Goal: Task Accomplishment & Management: Use online tool/utility

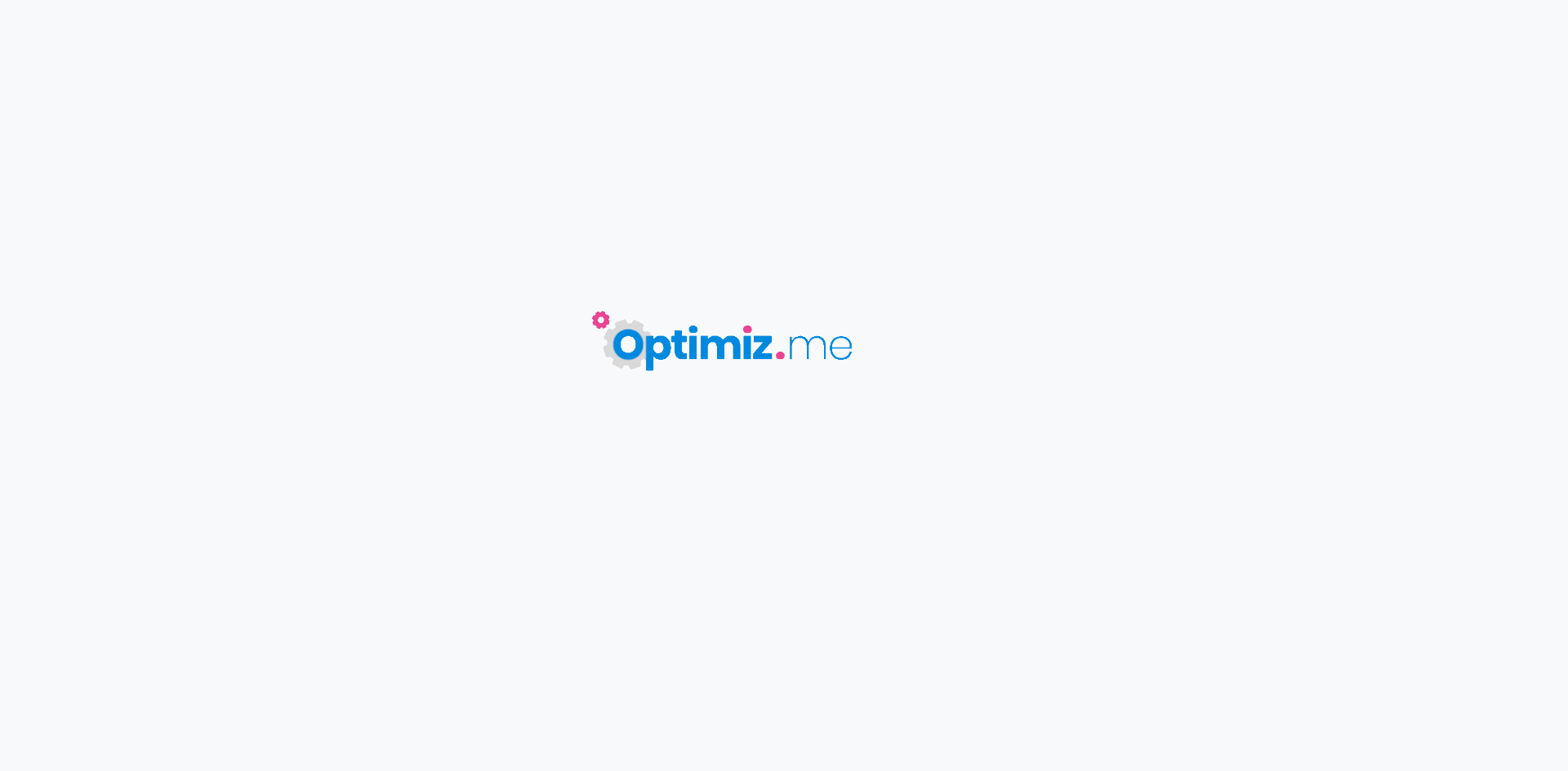
type input "Les petits coins cachés autour du [GEOGRAPHIC_DATA] : loin des foules, découvre…"
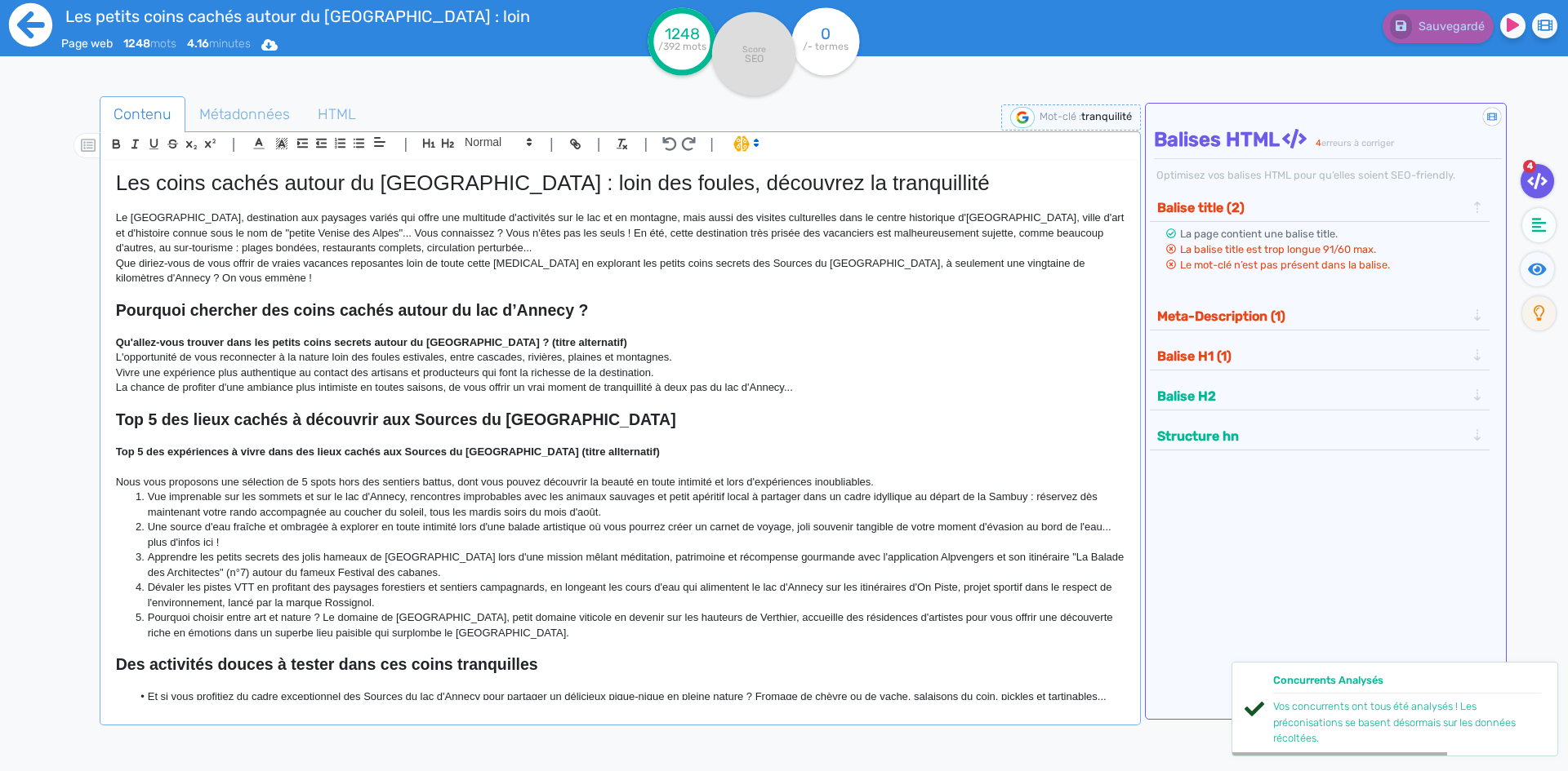
click at [39, 8] on icon at bounding box center [31, 25] width 43 height 43
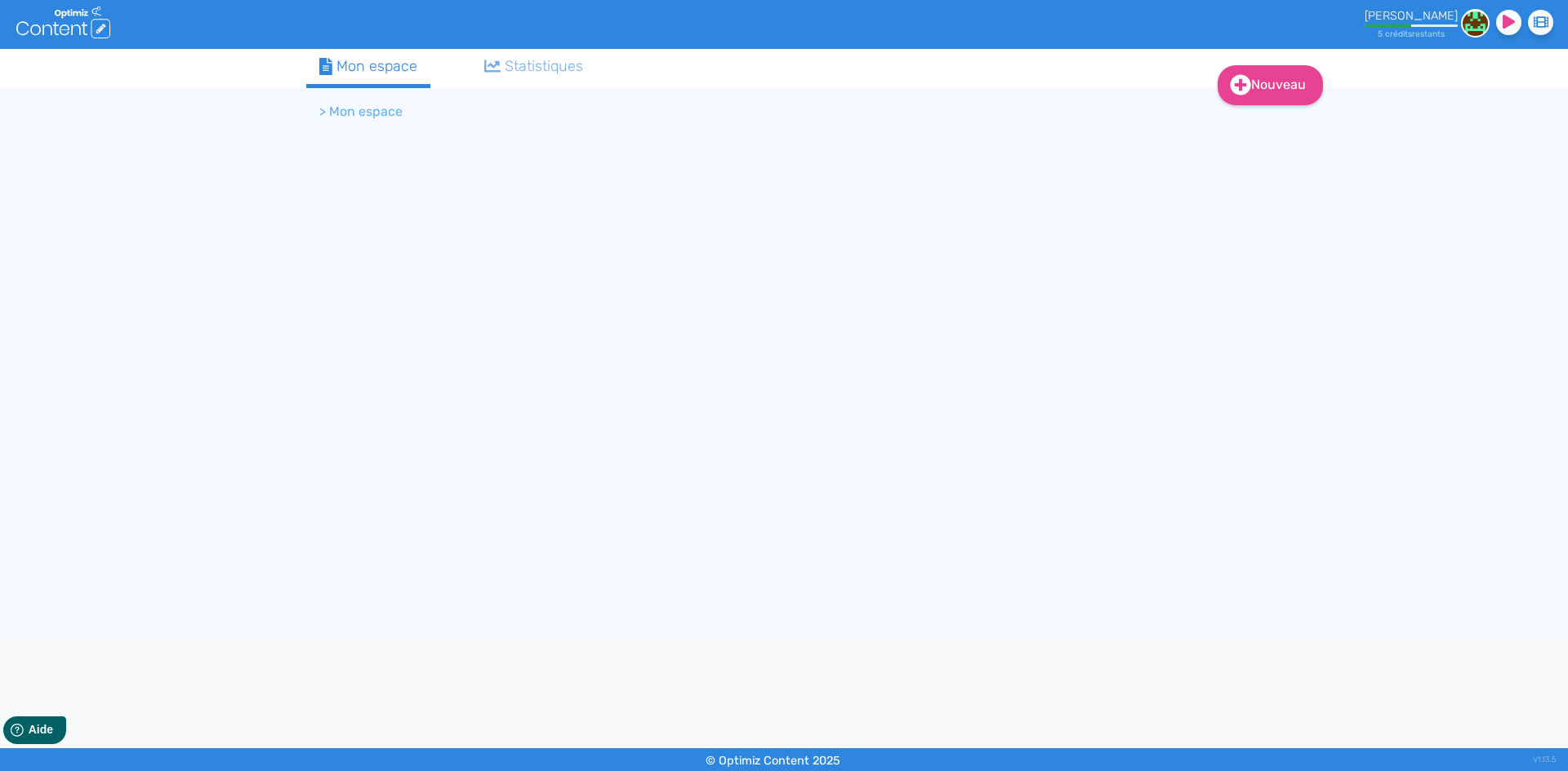
click at [327, 98] on ol "> Mon espace" at bounding box center [713, 112] width 816 height 39
click at [336, 110] on li "> Mon espace" at bounding box center [361, 111] width 83 height 20
click at [327, 117] on li "> Mon espace" at bounding box center [361, 111] width 83 height 20
click at [369, 59] on div "Mon espace" at bounding box center [368, 66] width 98 height 22
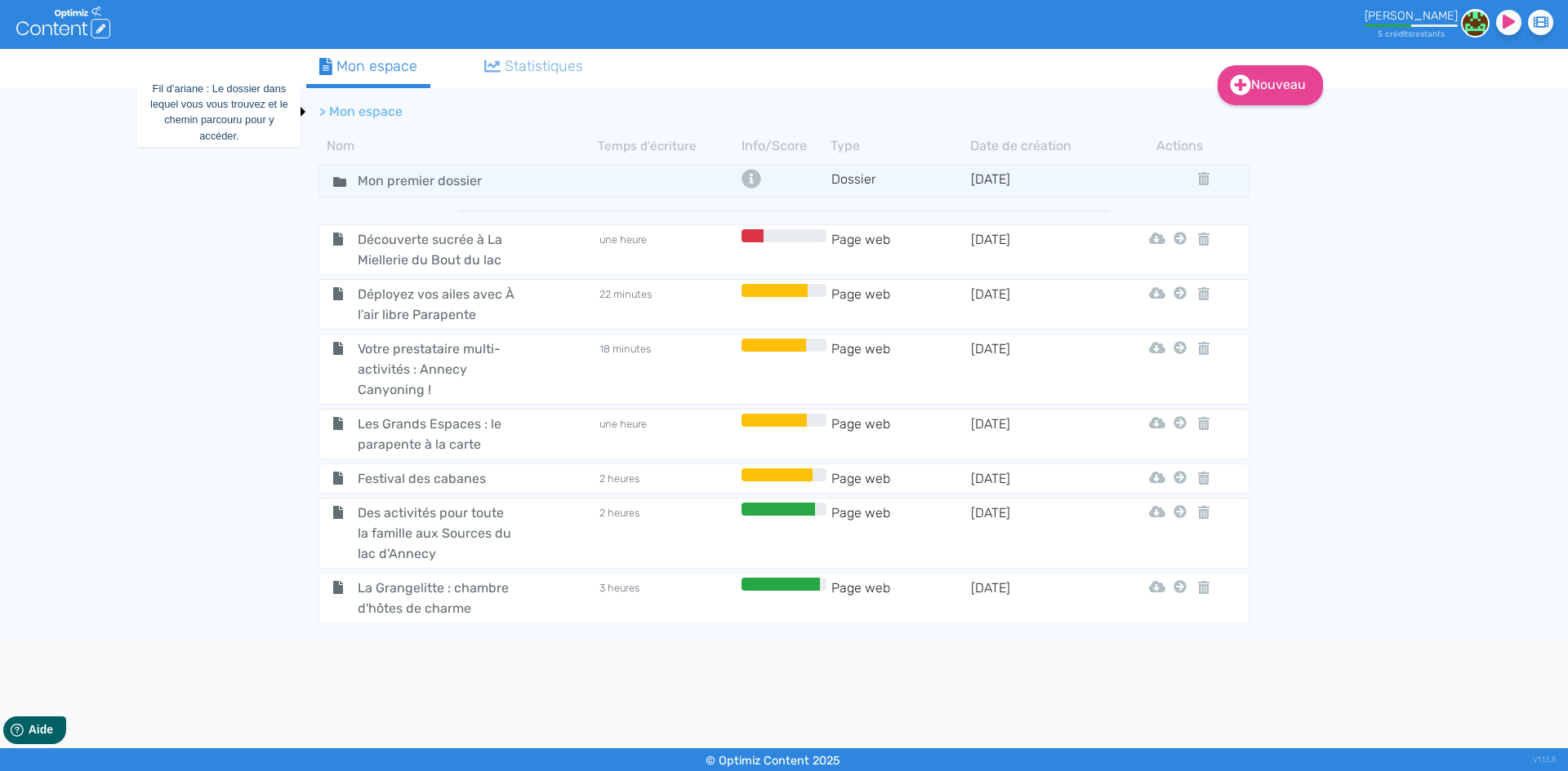
click at [375, 117] on li "> Mon espace" at bounding box center [361, 111] width 83 height 20
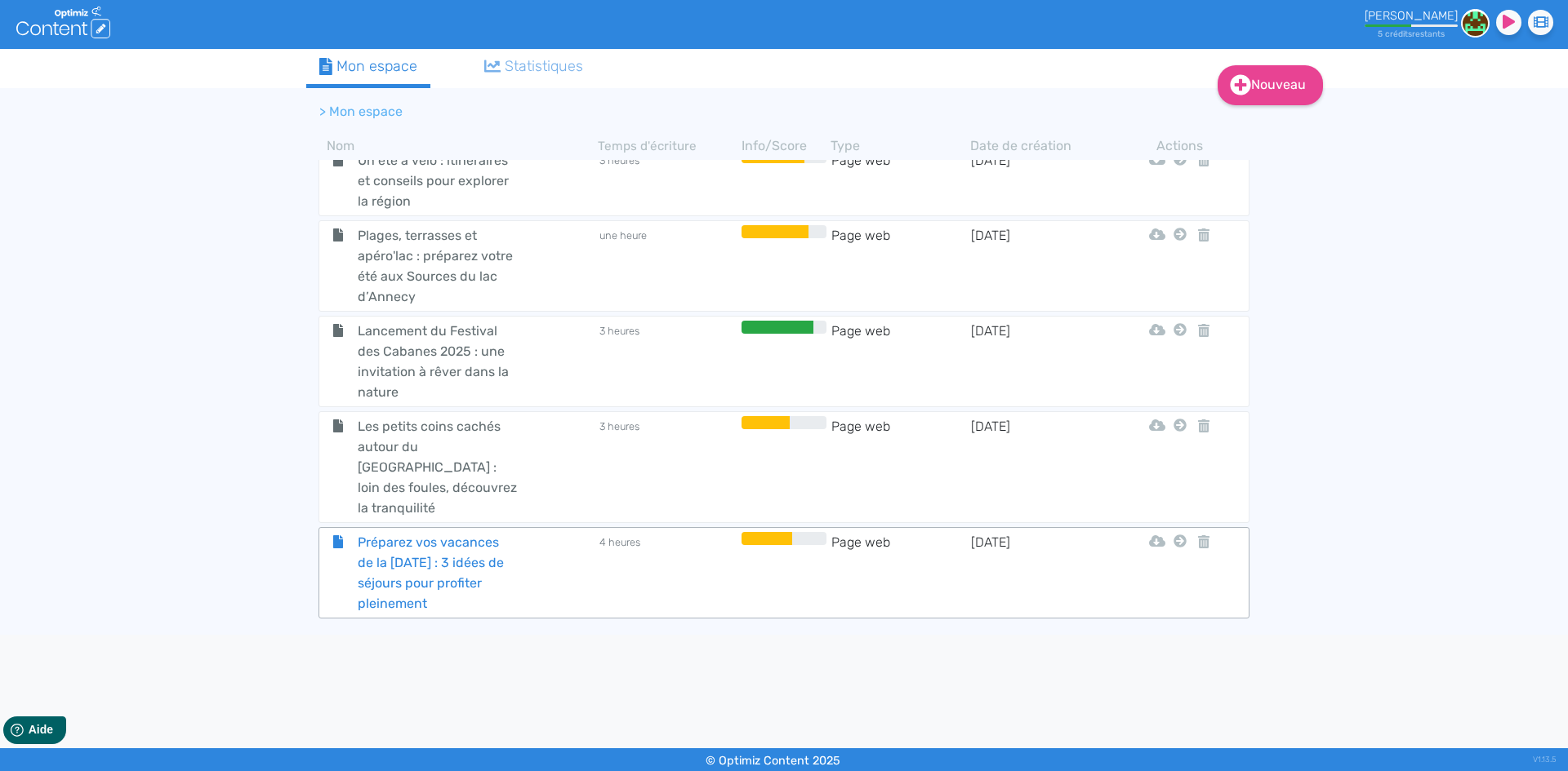
scroll to position [1747, 0]
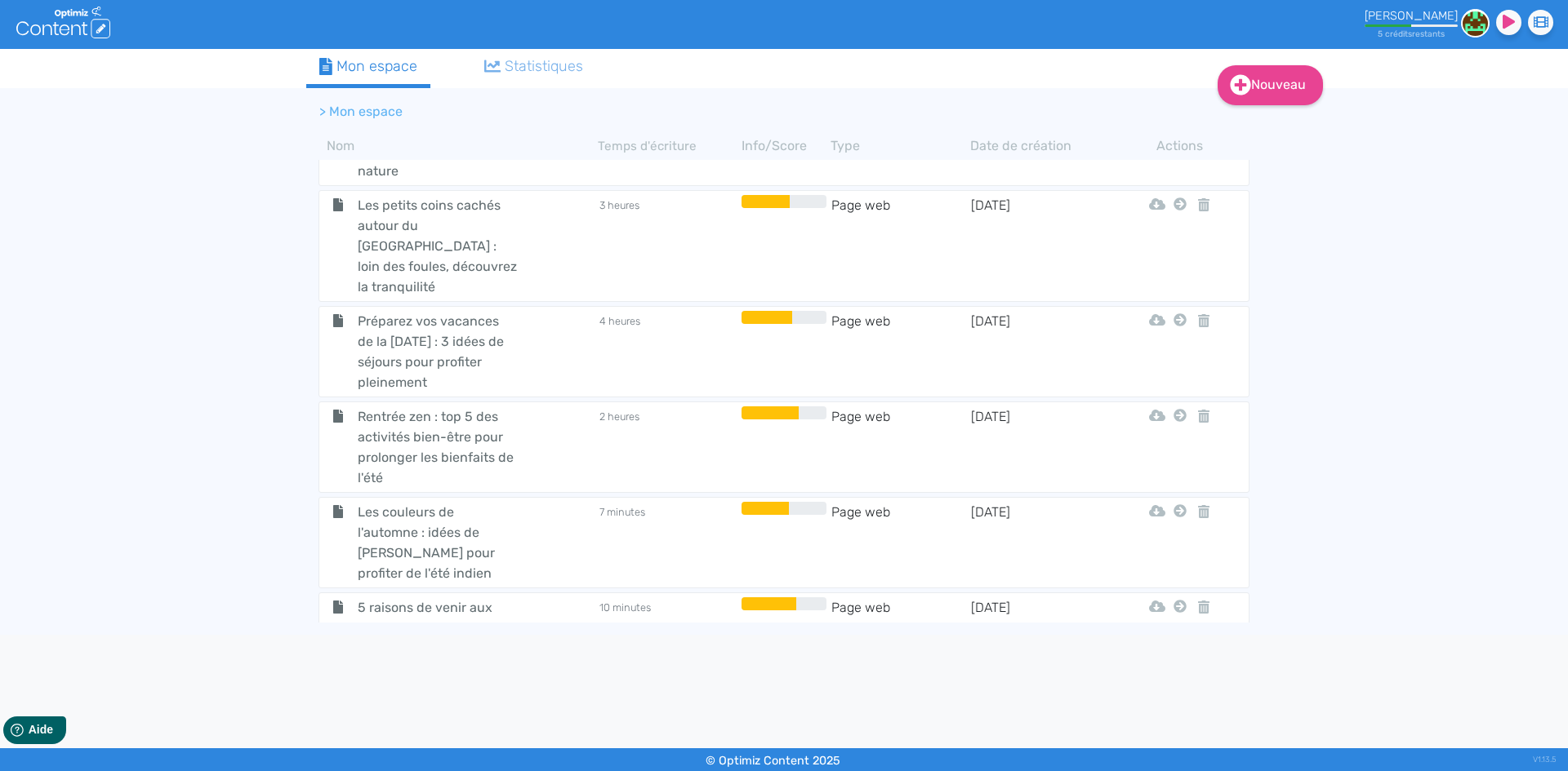
click at [445, 311] on span "Préparez vos vacances de la [DATE] : 3 idées de séjours pour profiter pleinement" at bounding box center [437, 352] width 183 height 82
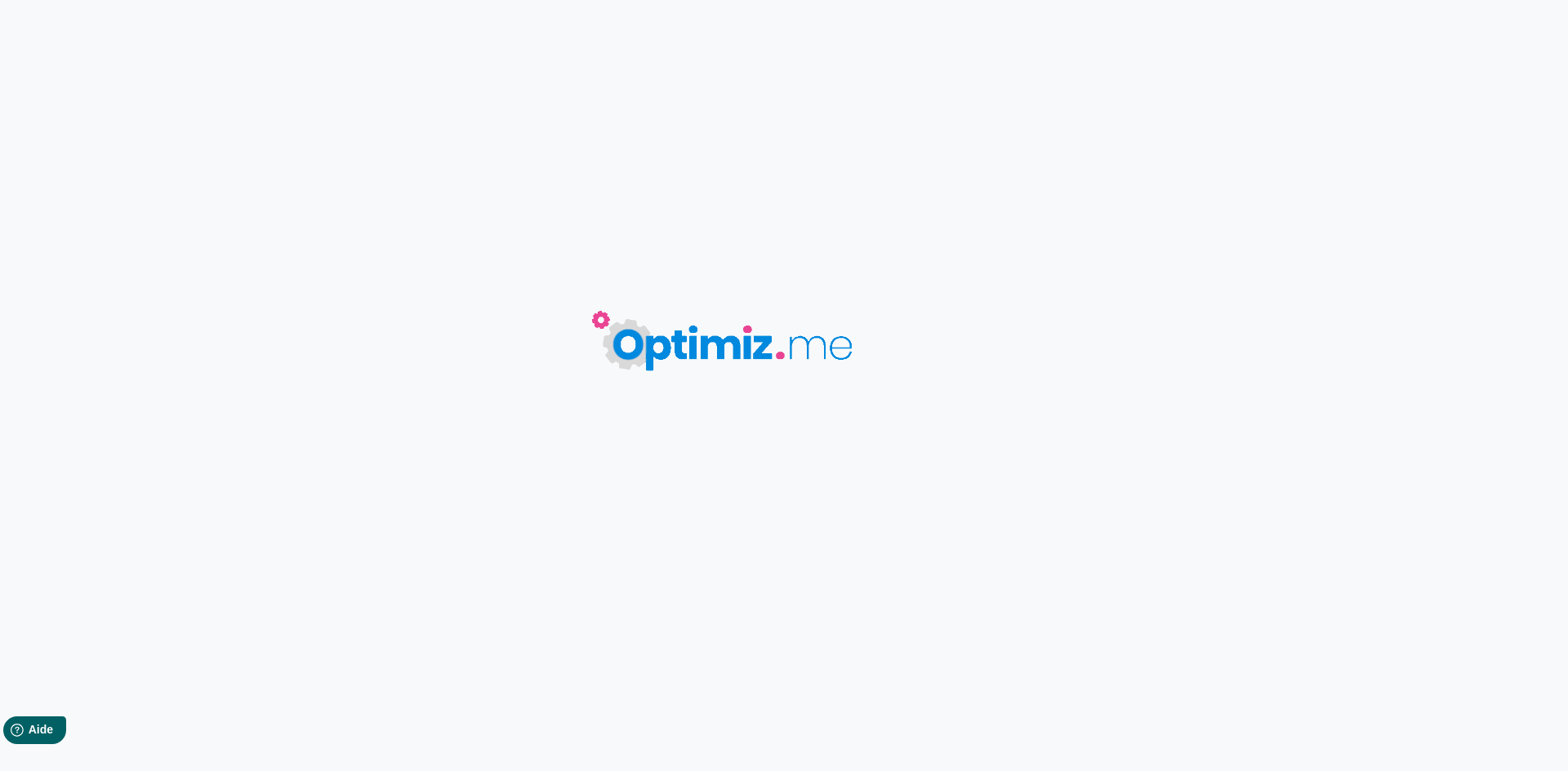
type input "Préparez vos vacances de la [DATE] : 3 idées de séjours pour profiter pleinement"
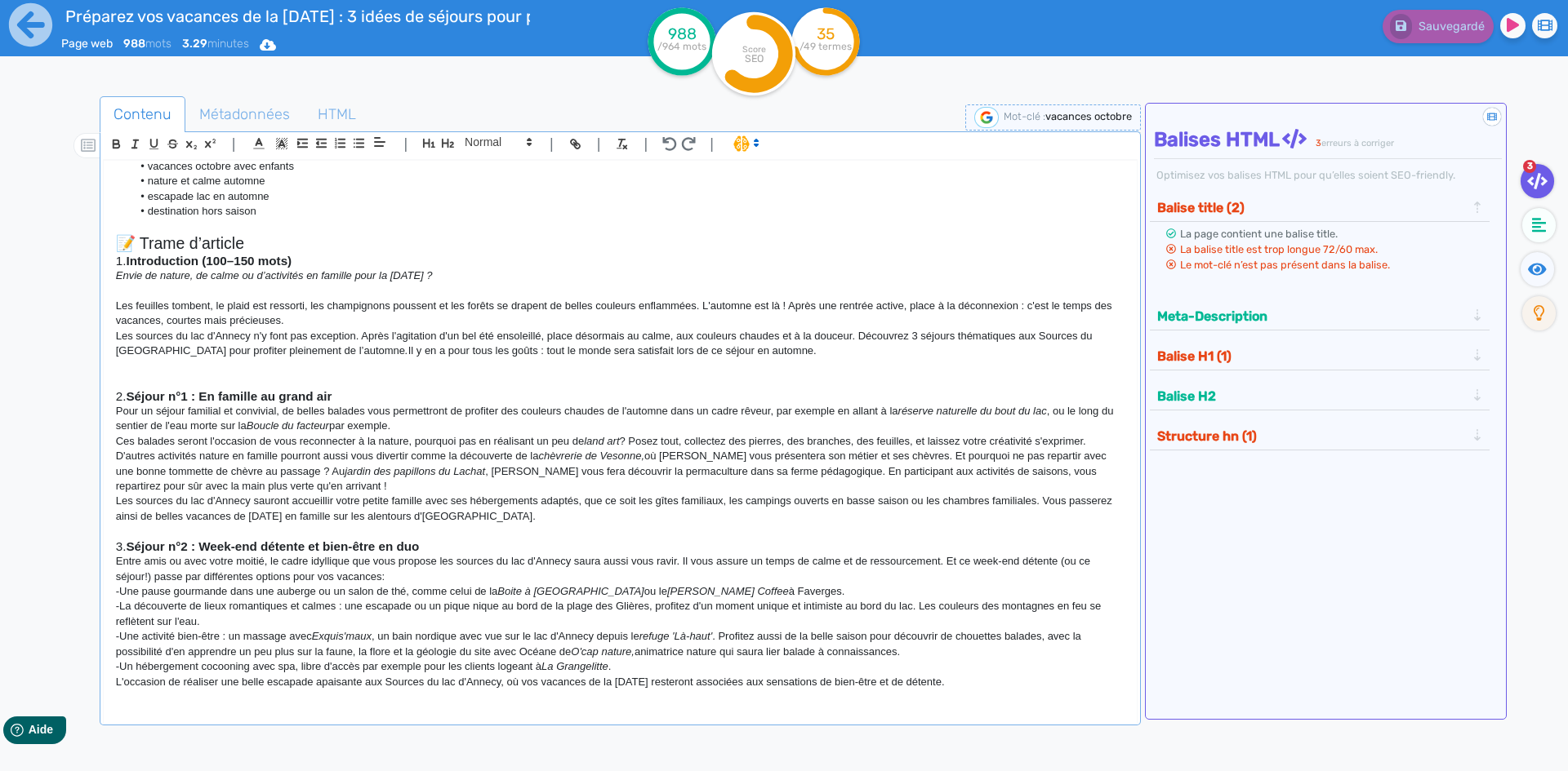
scroll to position [327, 0]
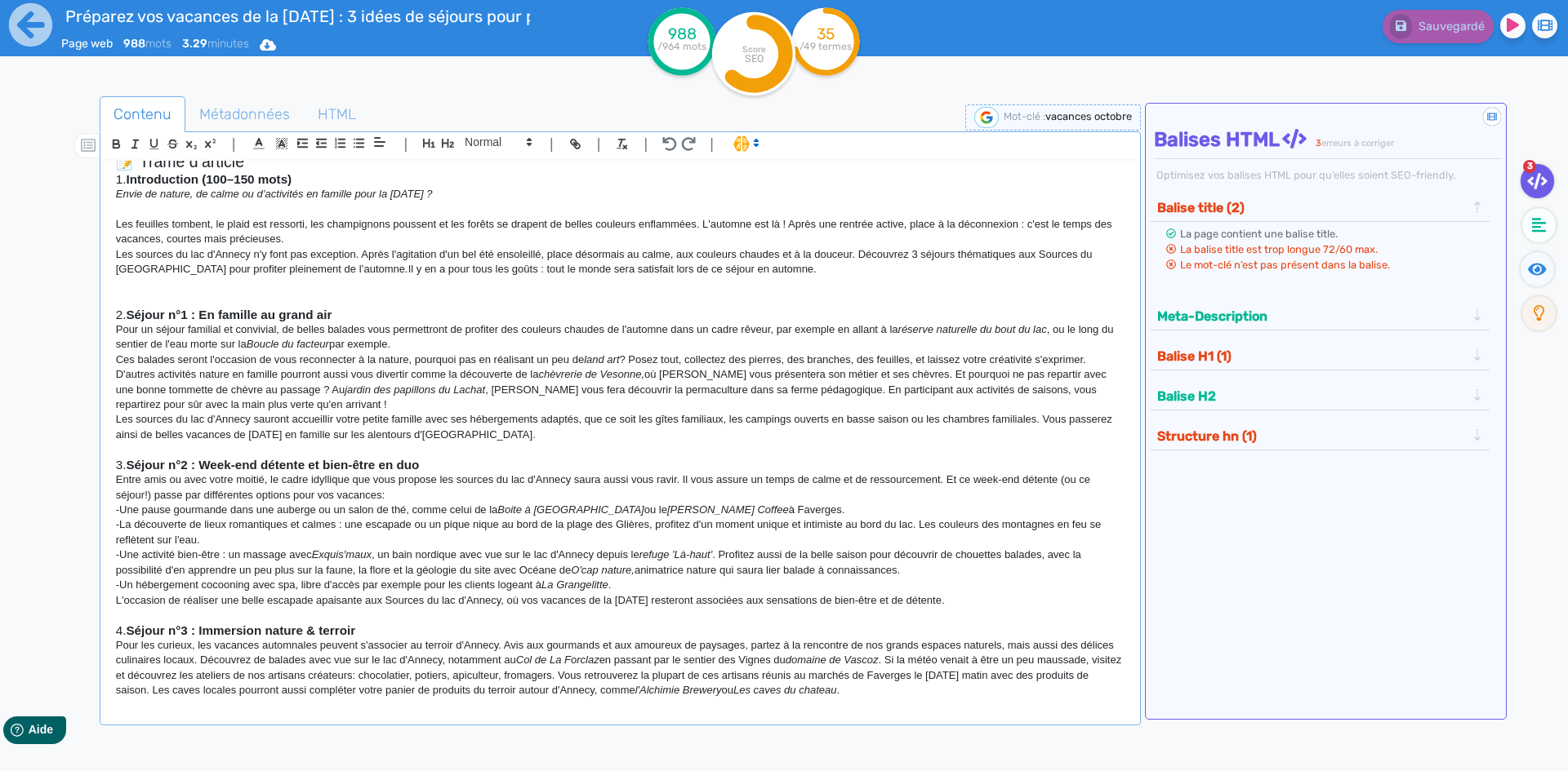
drag, startPoint x: 756, startPoint y: 274, endPoint x: 76, endPoint y: 218, distance: 682.3
click at [76, 218] on div "Contenu Métadonnées HTML | | H3 H4 H5 H6 Normal | | | | 🎯 Objectifs de l’articl…" at bounding box center [808, 483] width 1520 height 782
copy div "Les feuilles tombent, le plaid est ressorti, les champignons poussent et les fo…"
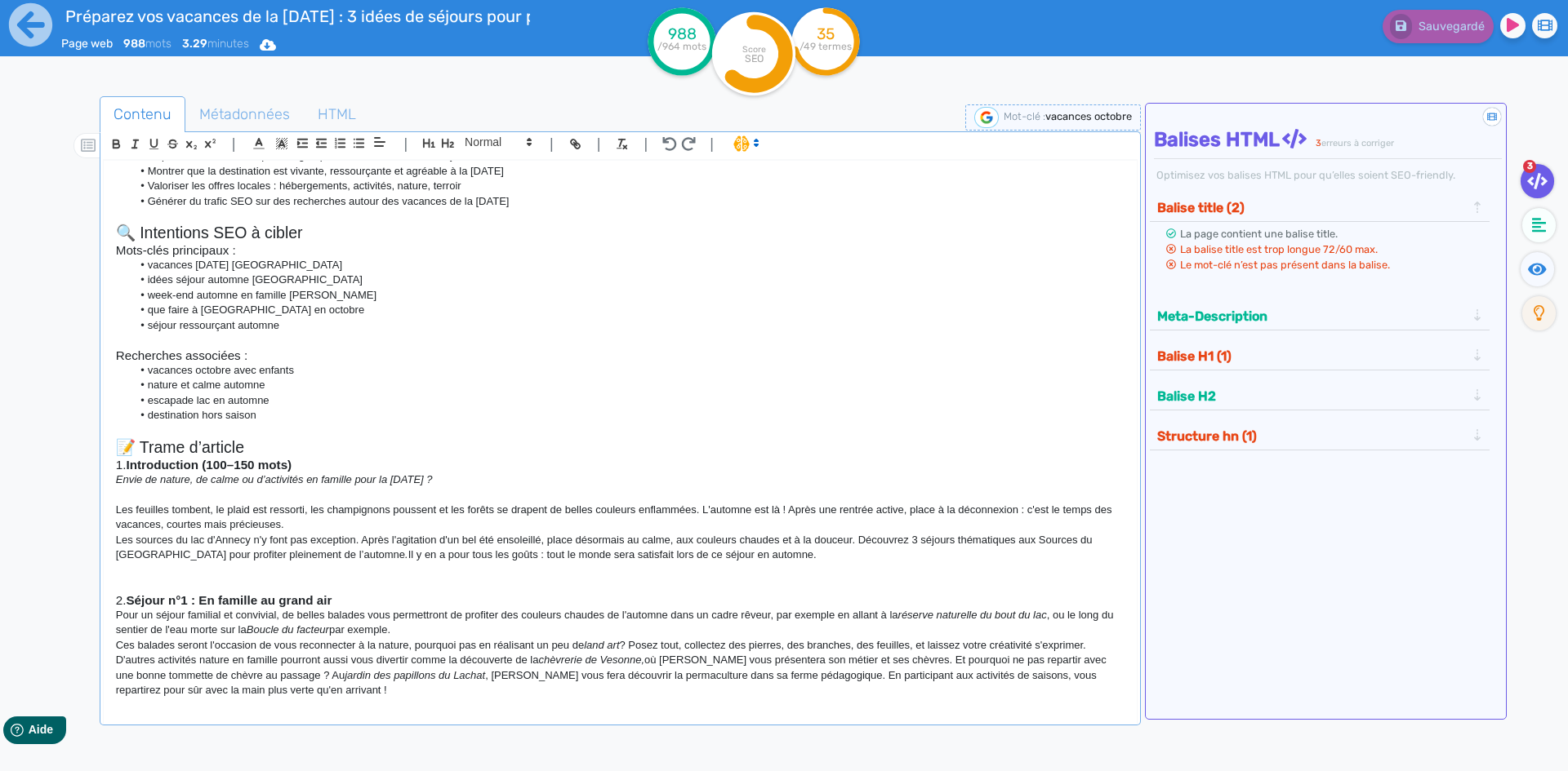
scroll to position [0, 0]
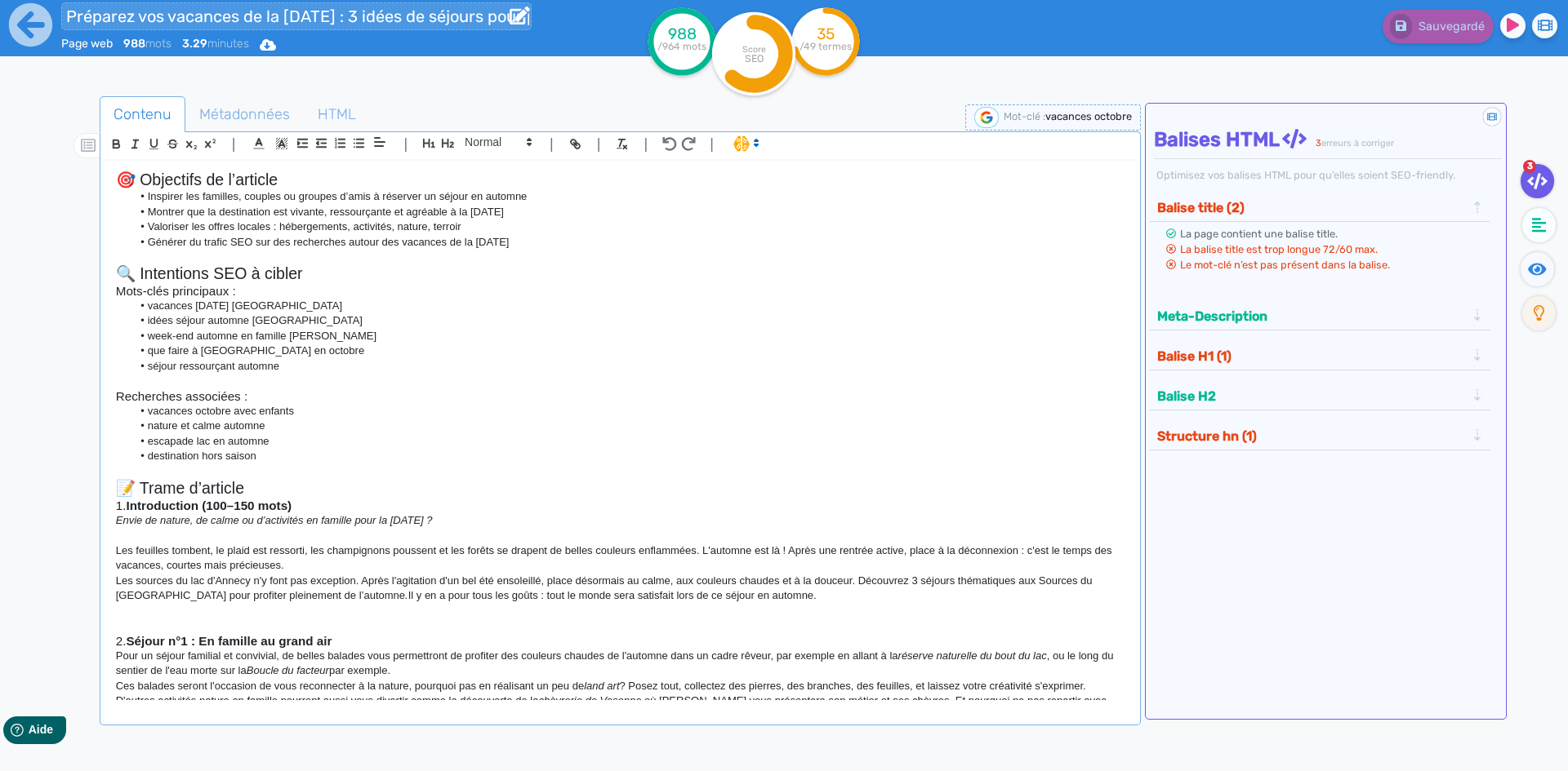
click at [290, 17] on input "Préparez vos vacances de la [DATE] : 3 idées de séjours pour profiter pleinement" at bounding box center [296, 16] width 471 height 28
click at [305, 21] on input "Préparez vos vacances de la [DATE] : 3 idées de séjours pour profiter pleinement" at bounding box center [296, 16] width 471 height 28
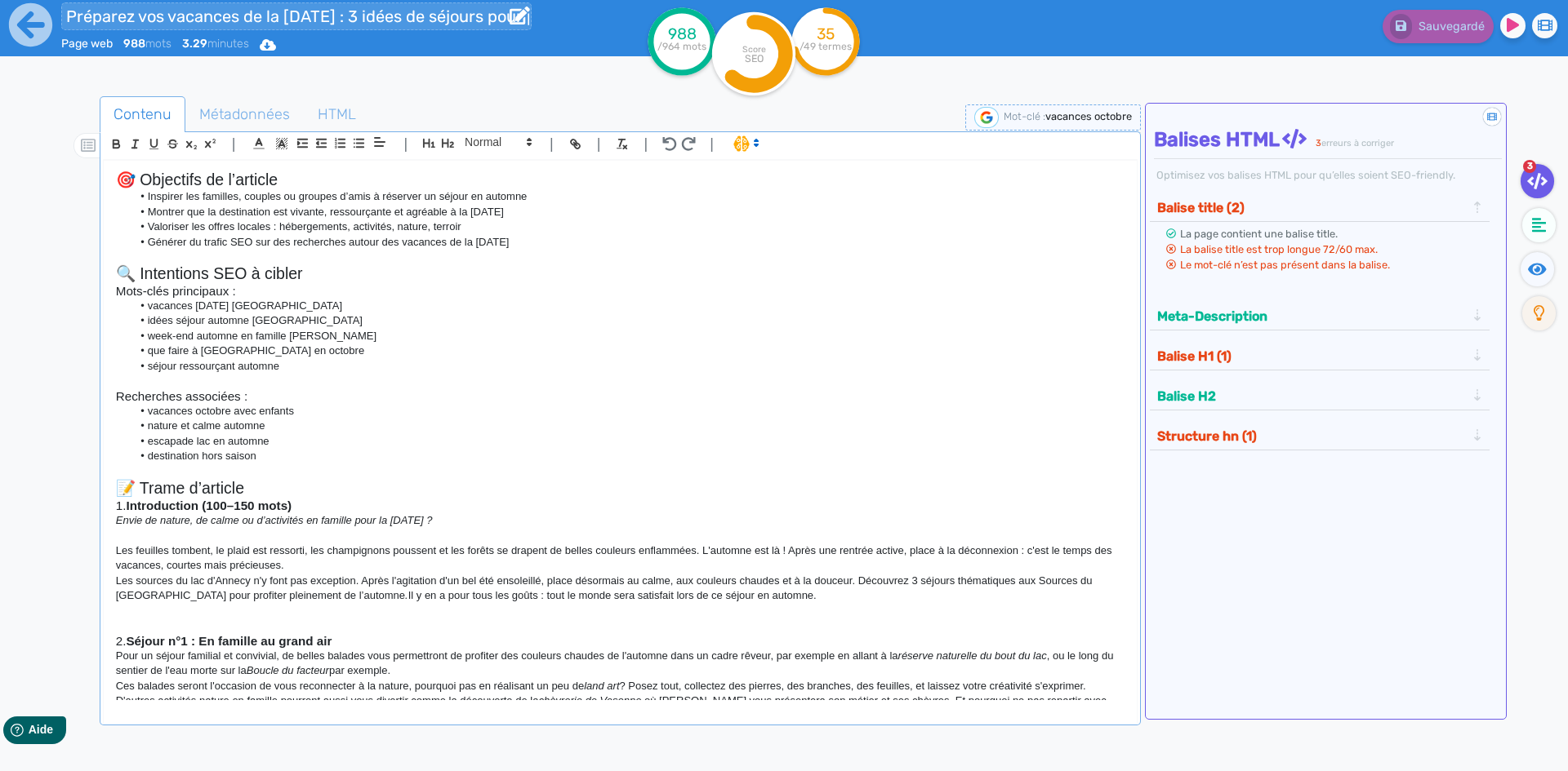
click at [305, 20] on input "Préparez vos vacances de la [DATE] : 3 idées de séjours pour profiter pleinement" at bounding box center [296, 16] width 471 height 28
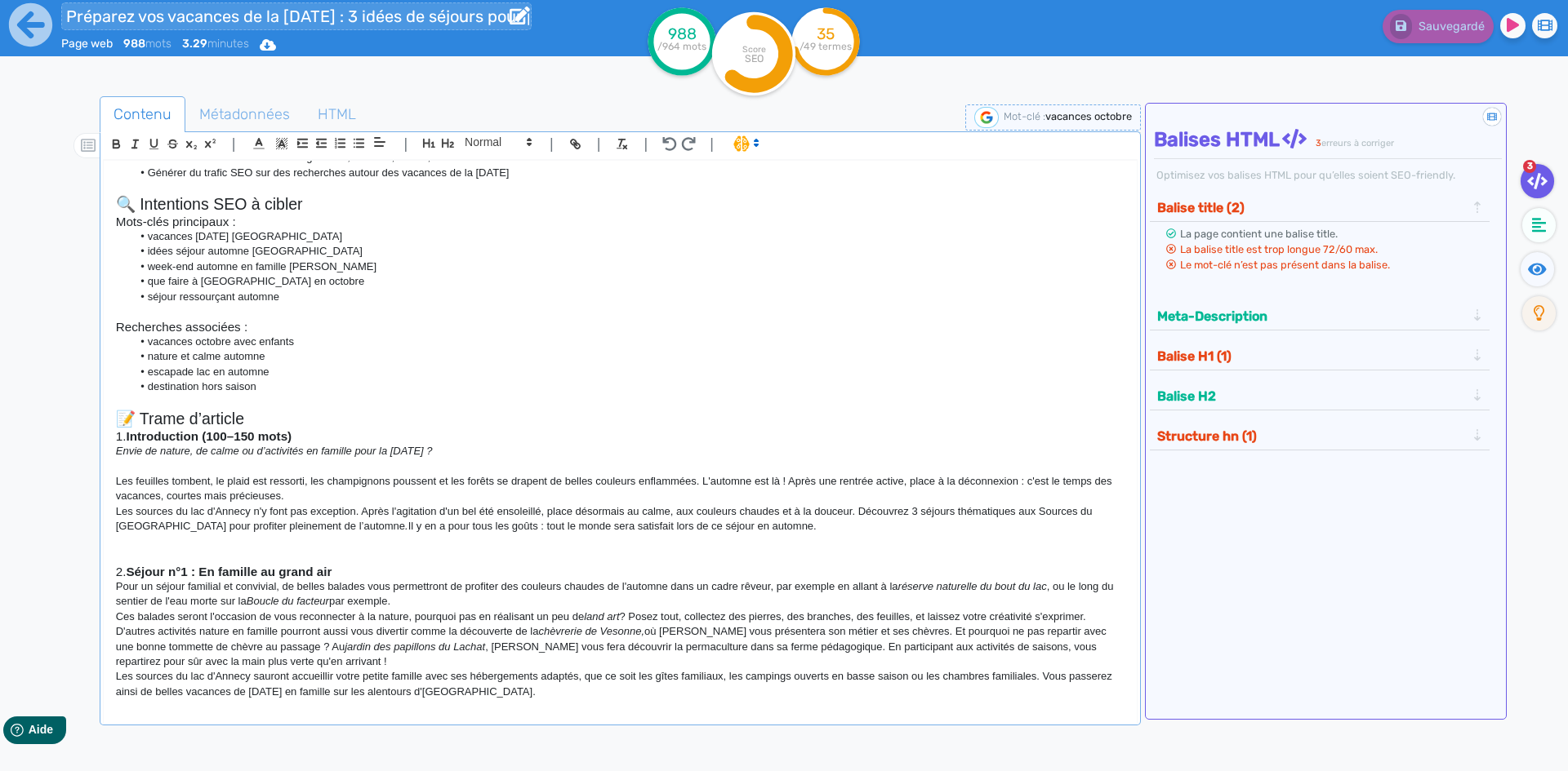
scroll to position [163, 0]
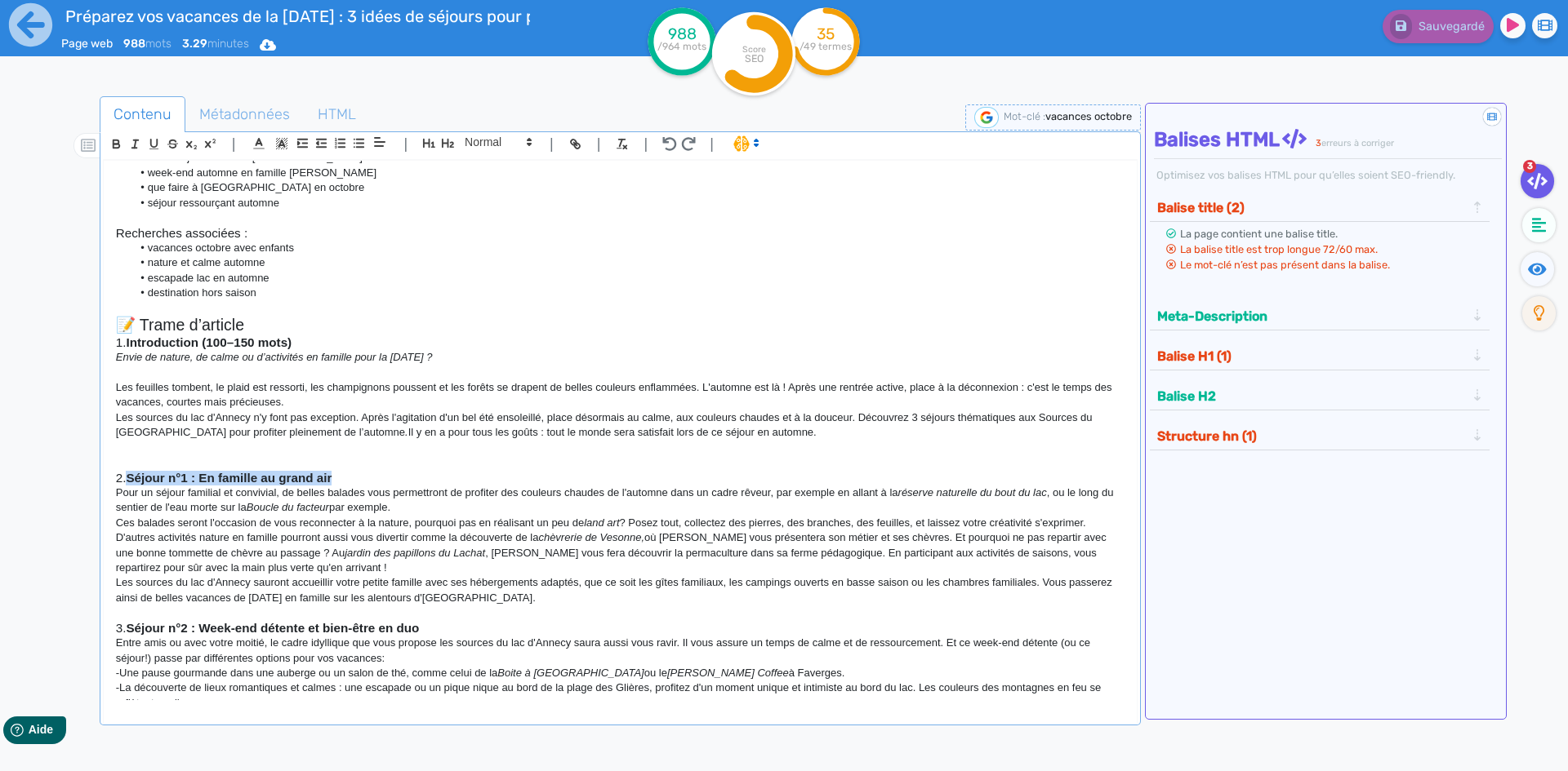
drag, startPoint x: 349, startPoint y: 470, endPoint x: 133, endPoint y: 478, distance: 216.1
click at [133, 478] on h3 "2. Séjour n°1 : En famille au grand air" at bounding box center [620, 478] width 1008 height 14
copy strong "Séjour n°1 : En famille au grand air"
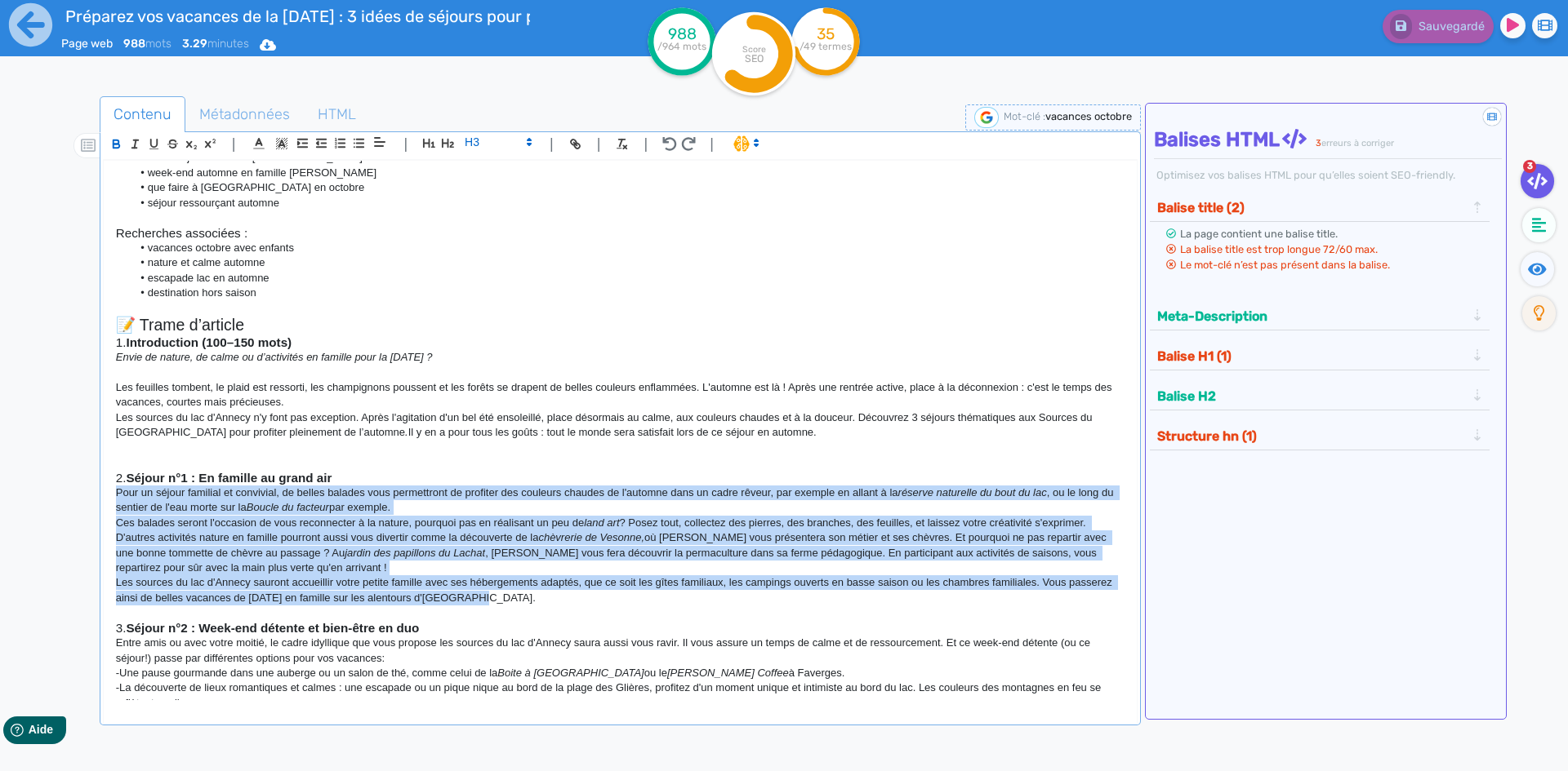
drag, startPoint x: 114, startPoint y: 494, endPoint x: 561, endPoint y: 598, distance: 458.9
click at [561, 598] on div "🎯 Objectifs de l’article Inspirer les familles, couples ou groupes d’amis à rés…" at bounding box center [620, 431] width 1033 height 540
copy div "Lore ip dolors ametcons ad elitseddo, ei tempor incidid utla etdoloremag al eni…"
